Goal: Transaction & Acquisition: Purchase product/service

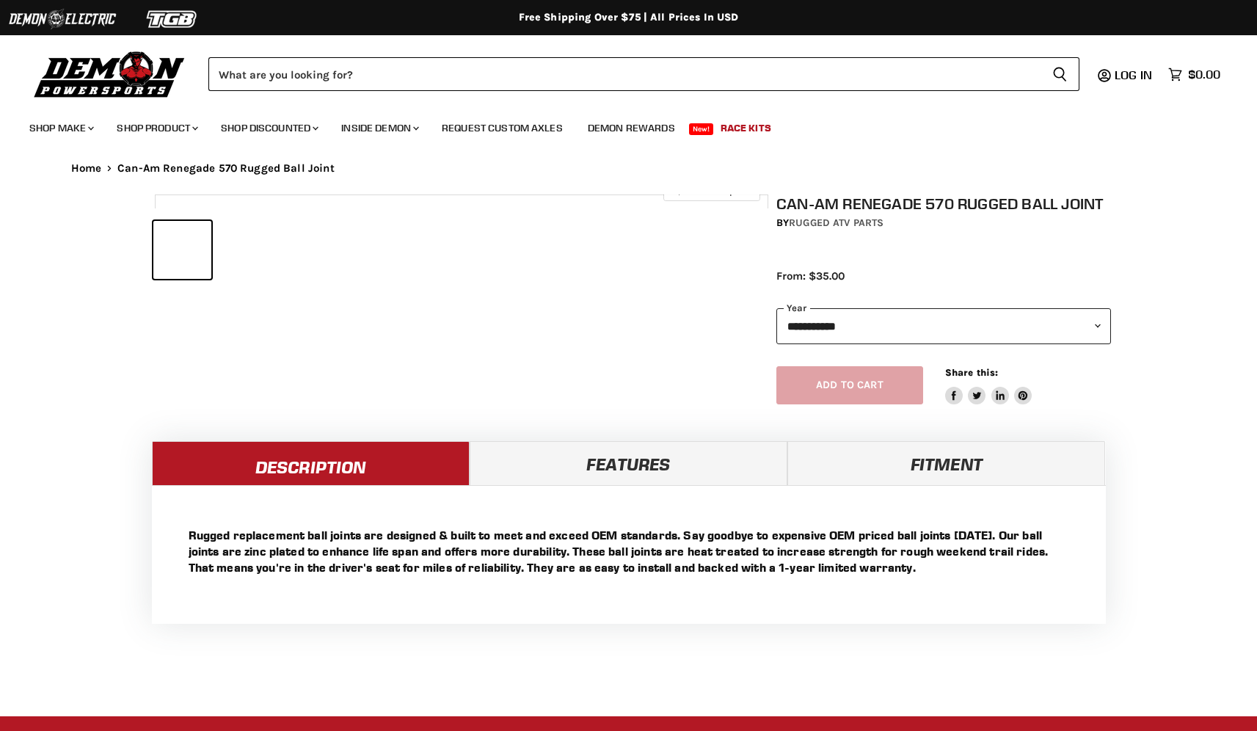
select select "******"
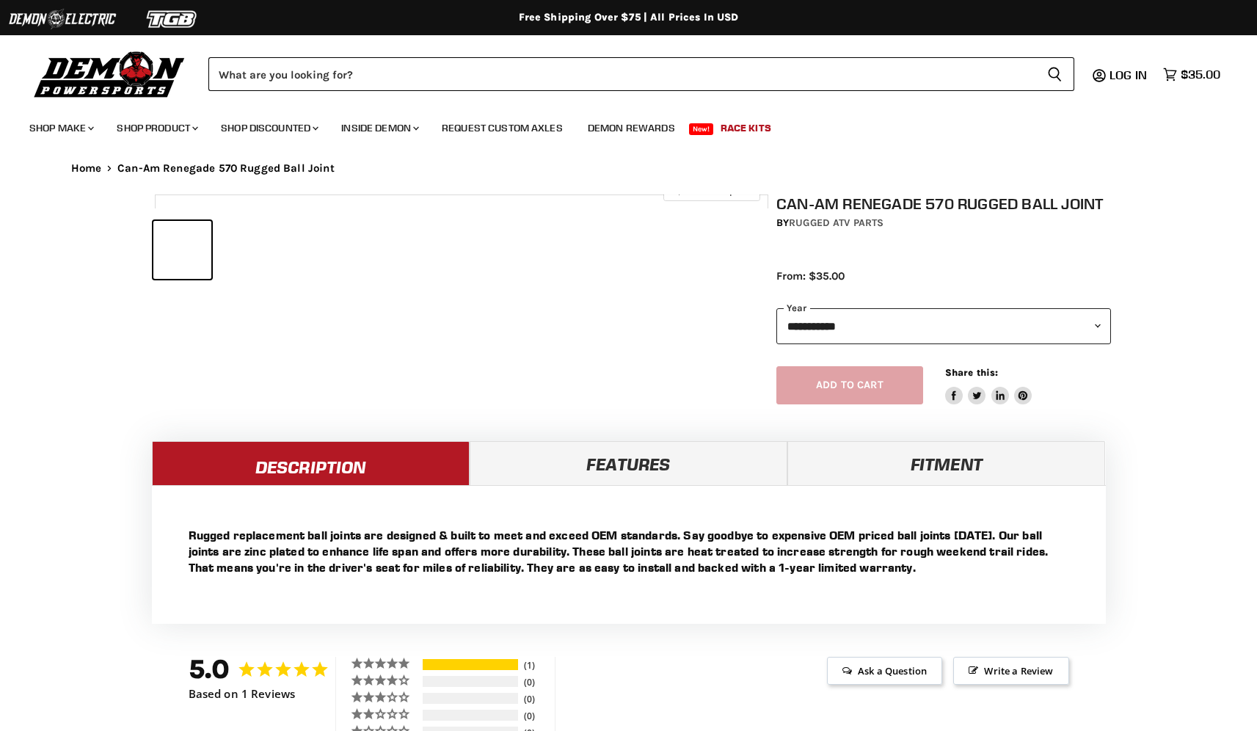
select select "******"
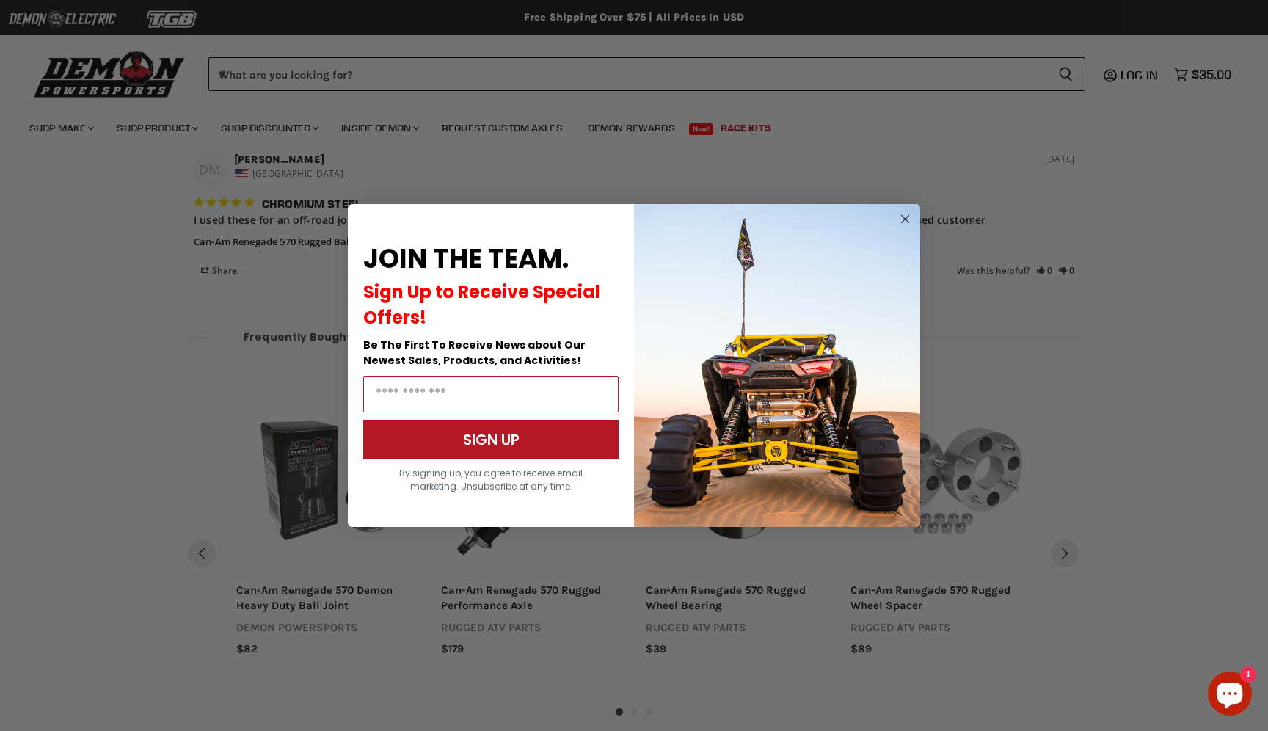
scroll to position [1093, 0]
